Goal: Transaction & Acquisition: Purchase product/service

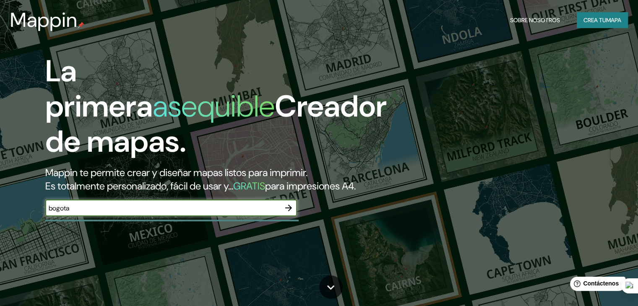
type input "bogota"
click at [293, 213] on icon "button" at bounding box center [288, 208] width 10 height 10
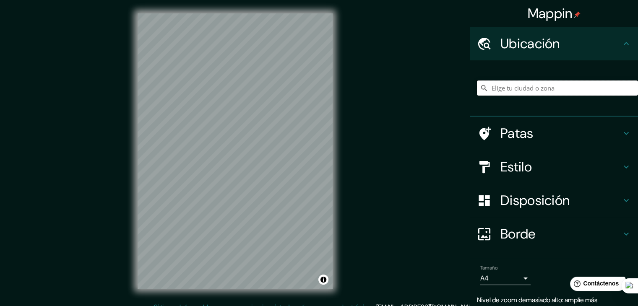
click at [510, 87] on input "Elige tu ciudad o zona" at bounding box center [557, 87] width 161 height 15
click at [501, 87] on input "Elige tu ciudad o zona" at bounding box center [557, 87] width 161 height 15
click at [501, 173] on font "Estilo" at bounding box center [515, 167] width 31 height 18
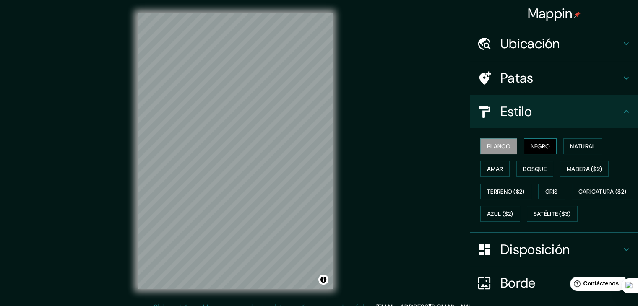
click at [530, 145] on font "Negro" at bounding box center [540, 147] width 20 height 8
click at [570, 143] on font "Natural" at bounding box center [582, 147] width 25 height 8
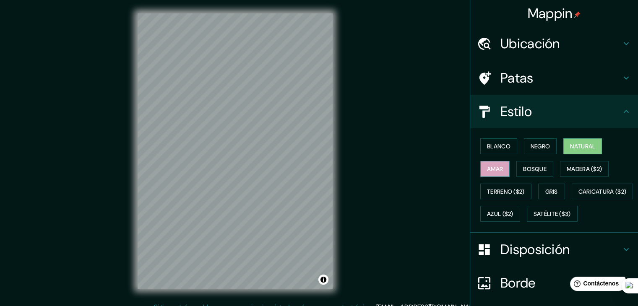
click at [491, 173] on font "Amar" at bounding box center [495, 169] width 16 height 11
click at [500, 186] on font "Terreno ($2)" at bounding box center [506, 191] width 38 height 11
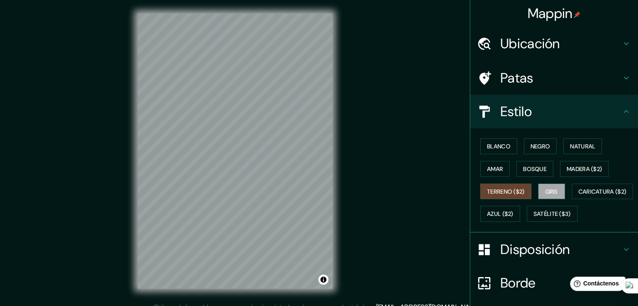
click at [548, 196] on button "Gris" at bounding box center [551, 192] width 27 height 16
click at [503, 188] on font "Terreno ($2)" at bounding box center [506, 192] width 38 height 8
click at [545, 195] on button "Gris" at bounding box center [551, 192] width 27 height 16
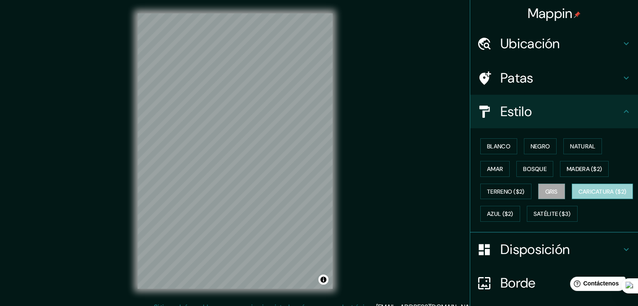
click at [578, 195] on font "Caricatura ($2)" at bounding box center [602, 192] width 48 height 8
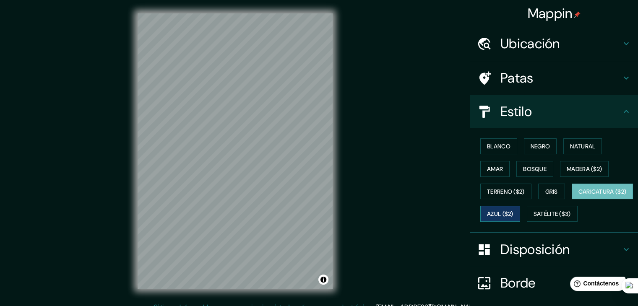
click at [513, 210] on font "Azul ($2)" at bounding box center [500, 214] width 26 height 8
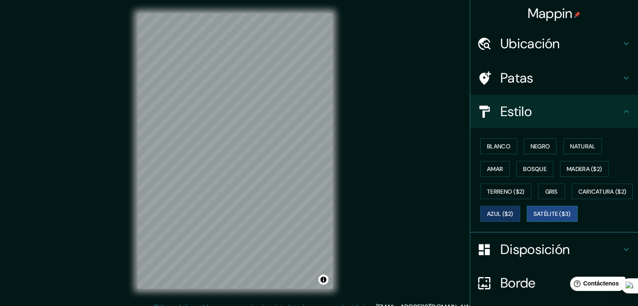
click at [533, 219] on font "Satélite ($3)" at bounding box center [551, 213] width 37 height 11
click at [500, 147] on font "Blanco" at bounding box center [498, 147] width 23 height 8
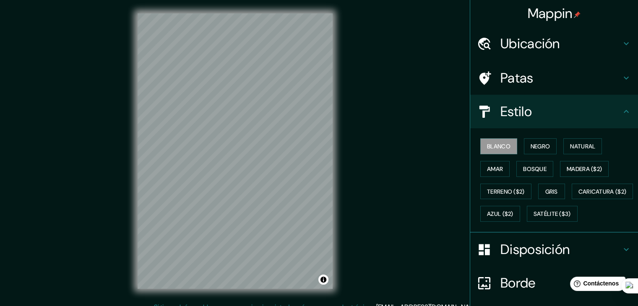
click at [600, 39] on h4 "Ubicación" at bounding box center [560, 43] width 121 height 17
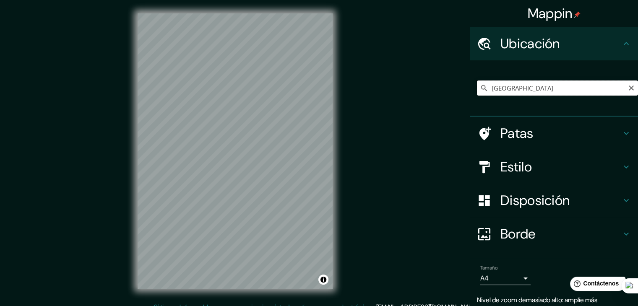
click at [550, 94] on input "[GEOGRAPHIC_DATA]" at bounding box center [557, 87] width 161 height 15
type input "[GEOGRAPHIC_DATA], [GEOGRAPHIC_DATA]"
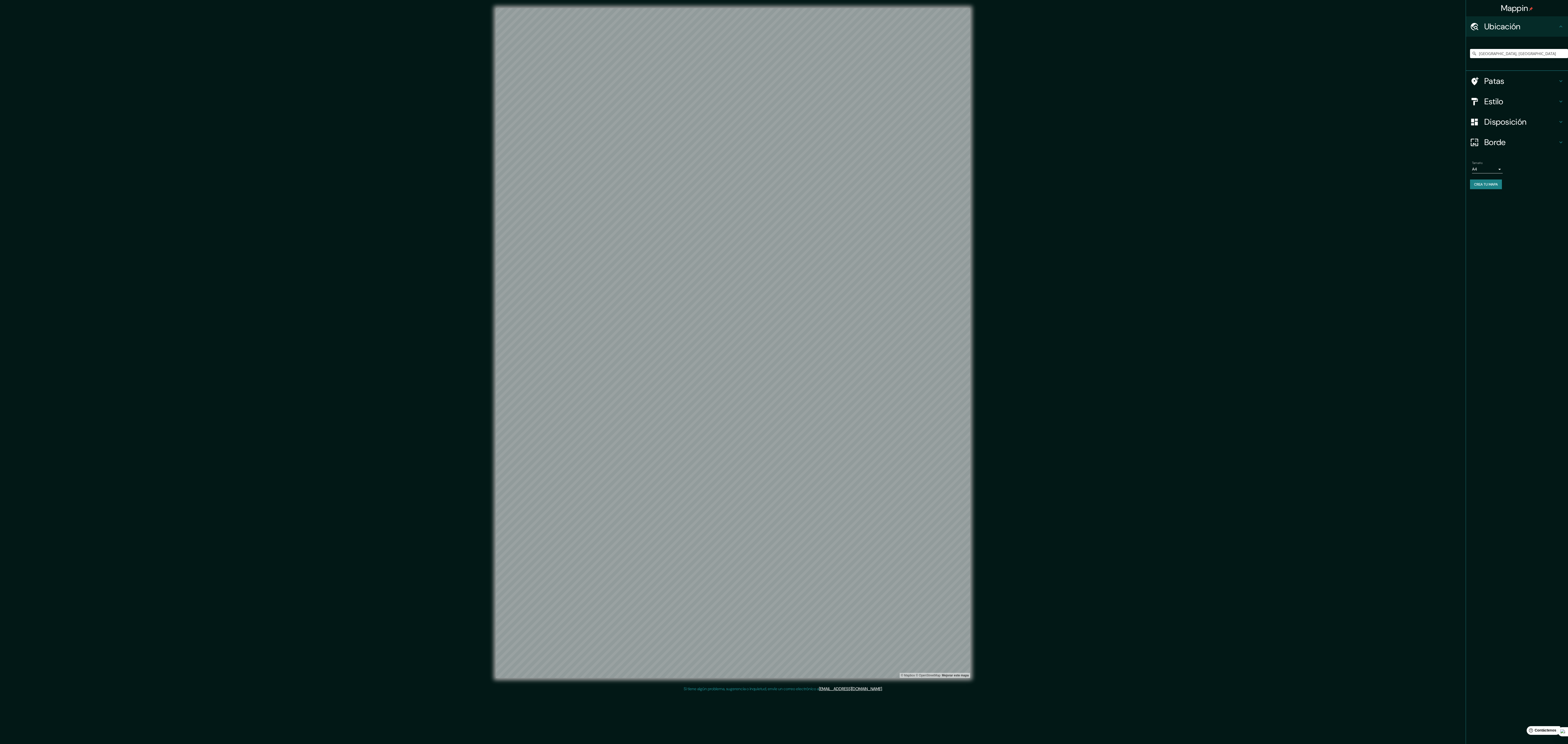
click at [388, 83] on h4 "Patas" at bounding box center [1521, 81] width 74 height 10
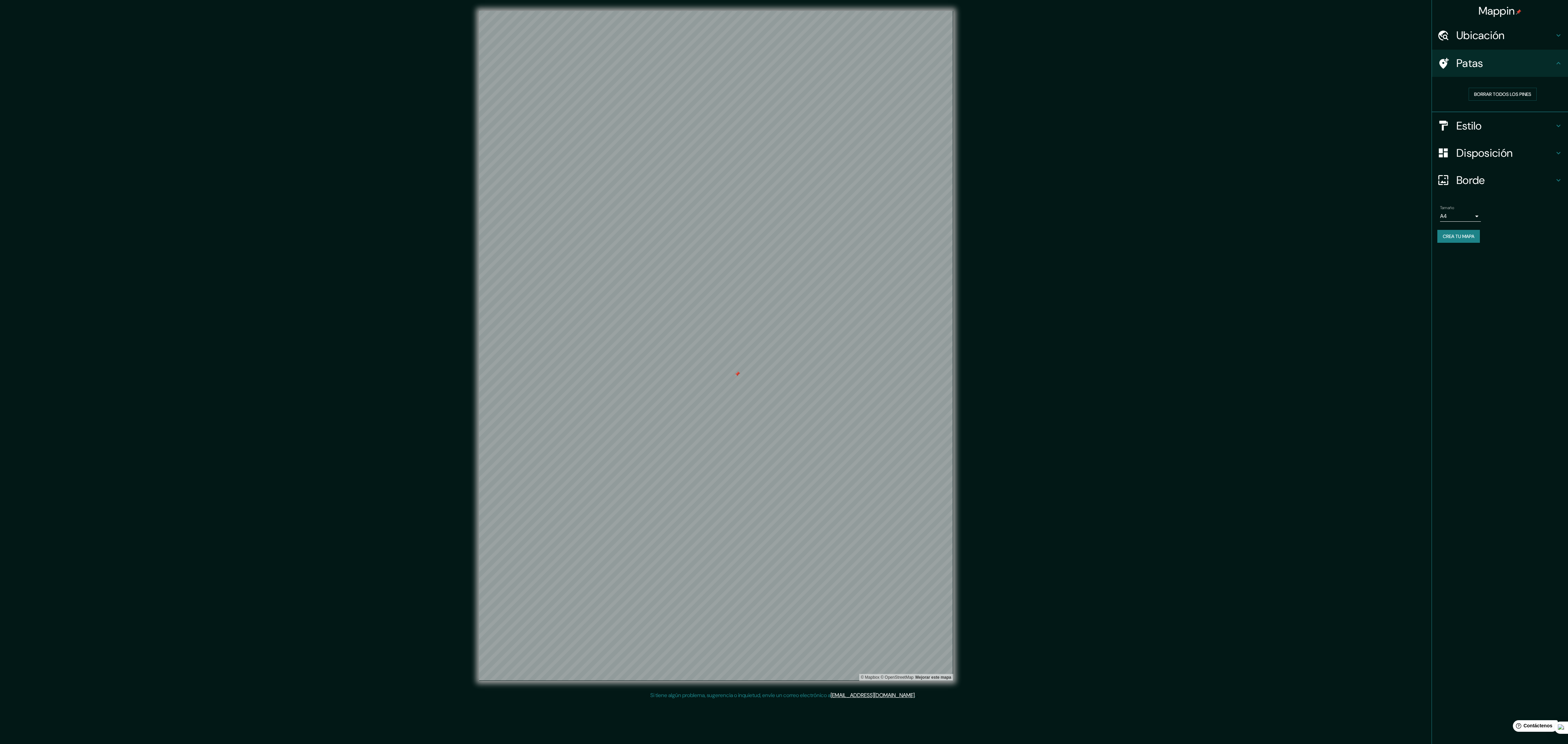
click at [517, 179] on font "Borde" at bounding box center [1470, 180] width 28 height 15
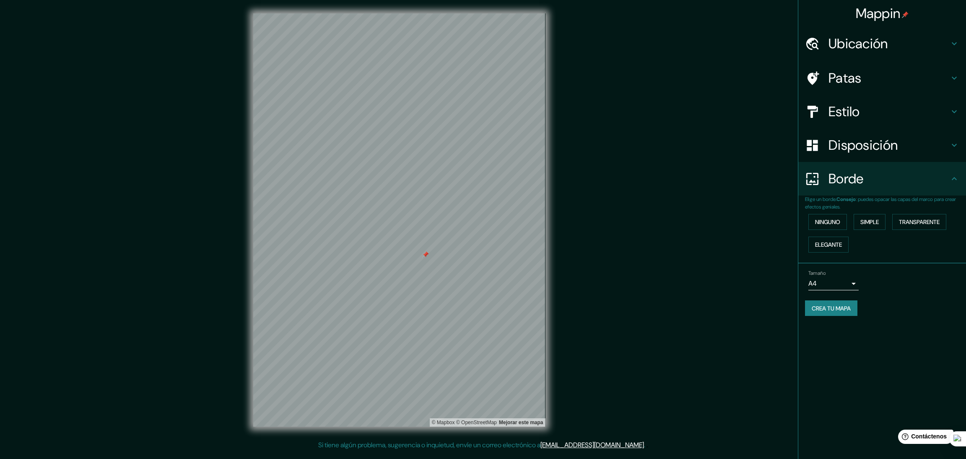
click at [637, 283] on body "Mappin Ubicación [GEOGRAPHIC_DATA], [GEOGRAPHIC_DATA] [GEOGRAPHIC_DATA] [GEOGRA…" at bounding box center [483, 229] width 966 height 459
click at [637, 306] on li "A3" at bounding box center [833, 316] width 50 height 16
click at [637, 283] on body "Mappin Ubicación [GEOGRAPHIC_DATA], [GEOGRAPHIC_DATA] [GEOGRAPHIC_DATA] [GEOGRA…" at bounding box center [483, 229] width 966 height 459
click at [637, 302] on div at bounding box center [483, 229] width 966 height 459
click at [637, 283] on body "Mappin Ubicación [GEOGRAPHIC_DATA], [GEOGRAPHIC_DATA] [GEOGRAPHIC_DATA] [GEOGRA…" at bounding box center [483, 229] width 966 height 459
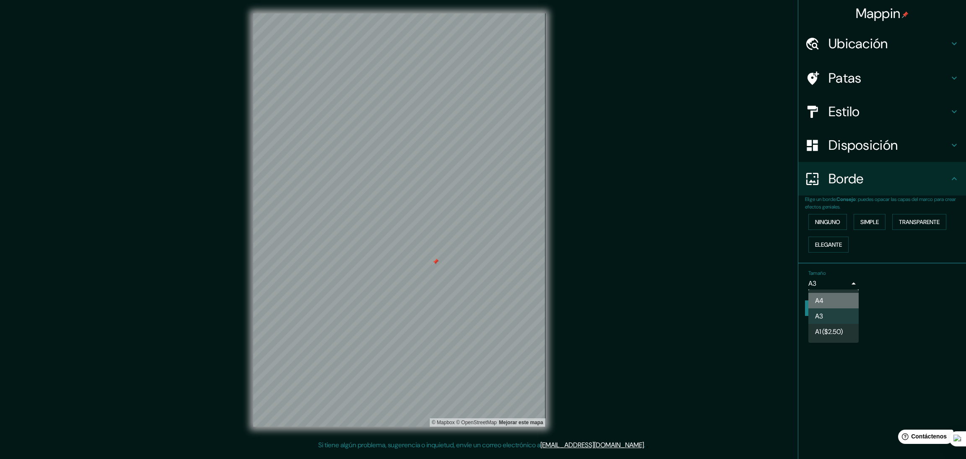
click at [637, 305] on li "A4" at bounding box center [833, 301] width 50 height 16
type input "single"
